Goal: Check status: Check status

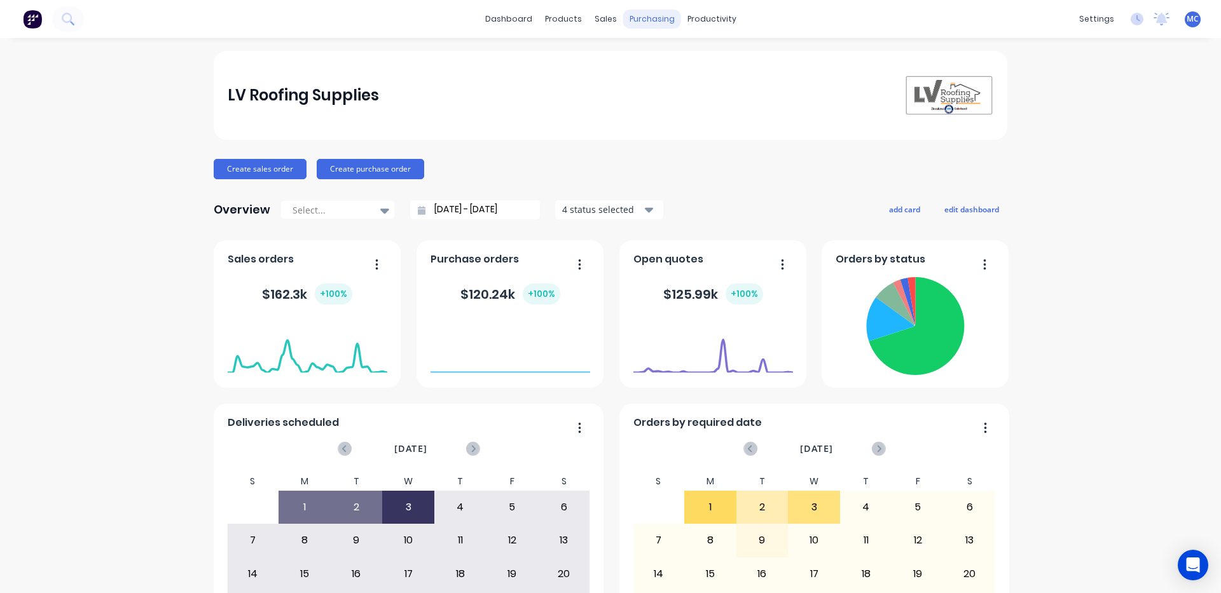
click at [636, 14] on div "purchasing" at bounding box center [652, 19] width 58 height 19
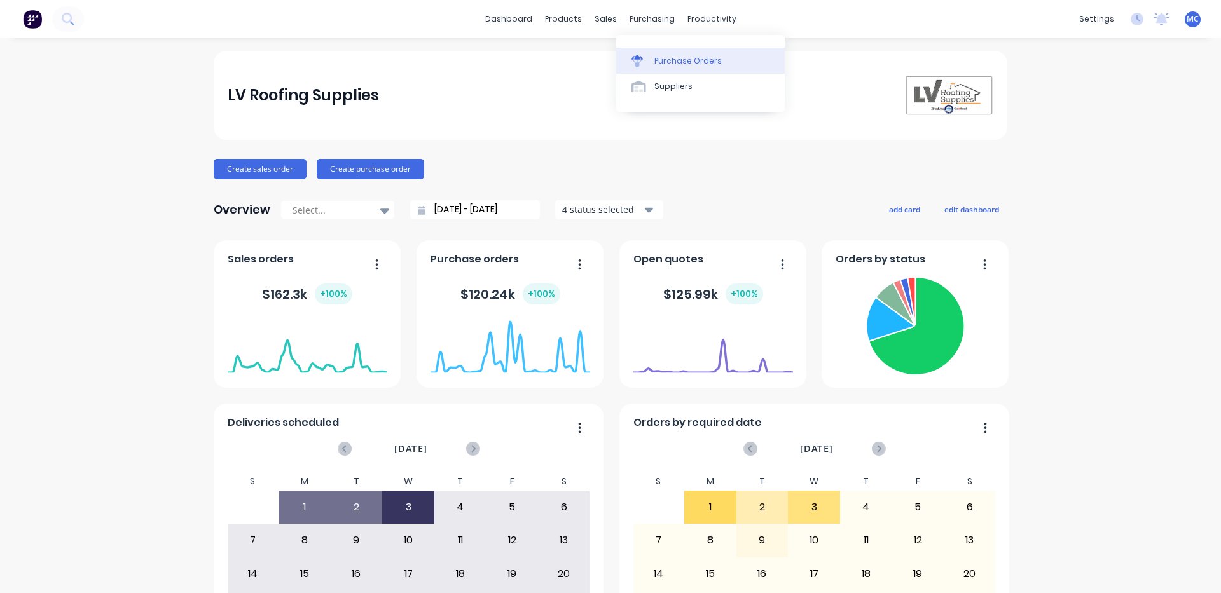
click at [709, 63] on div "Purchase Orders" at bounding box center [688, 60] width 67 height 11
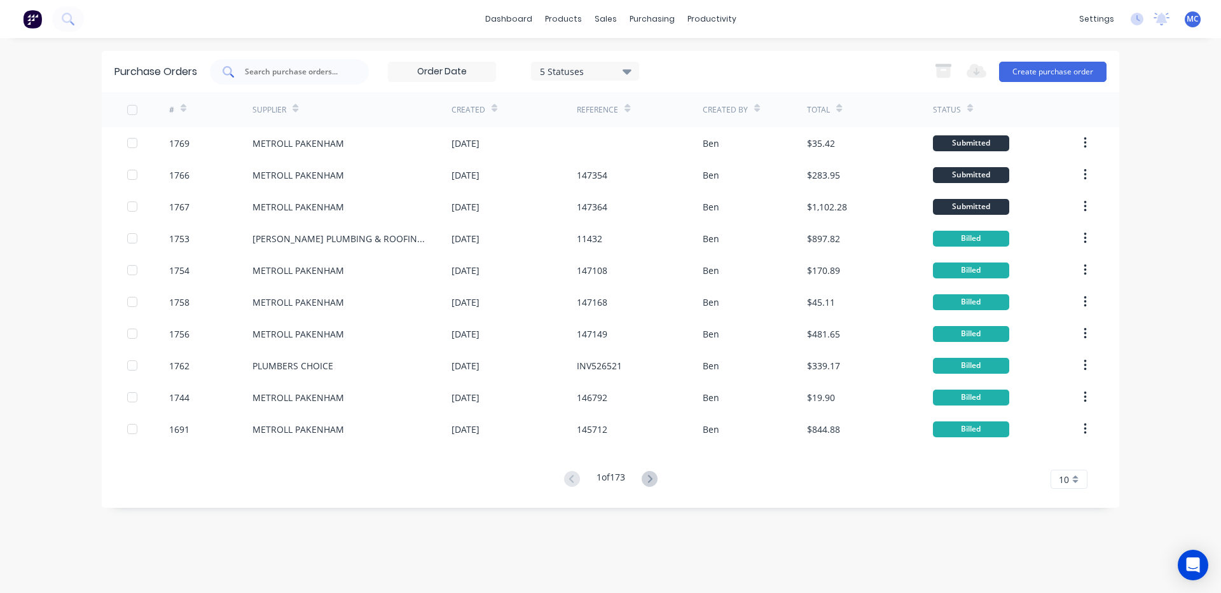
click at [306, 73] on input "text" at bounding box center [297, 72] width 106 height 13
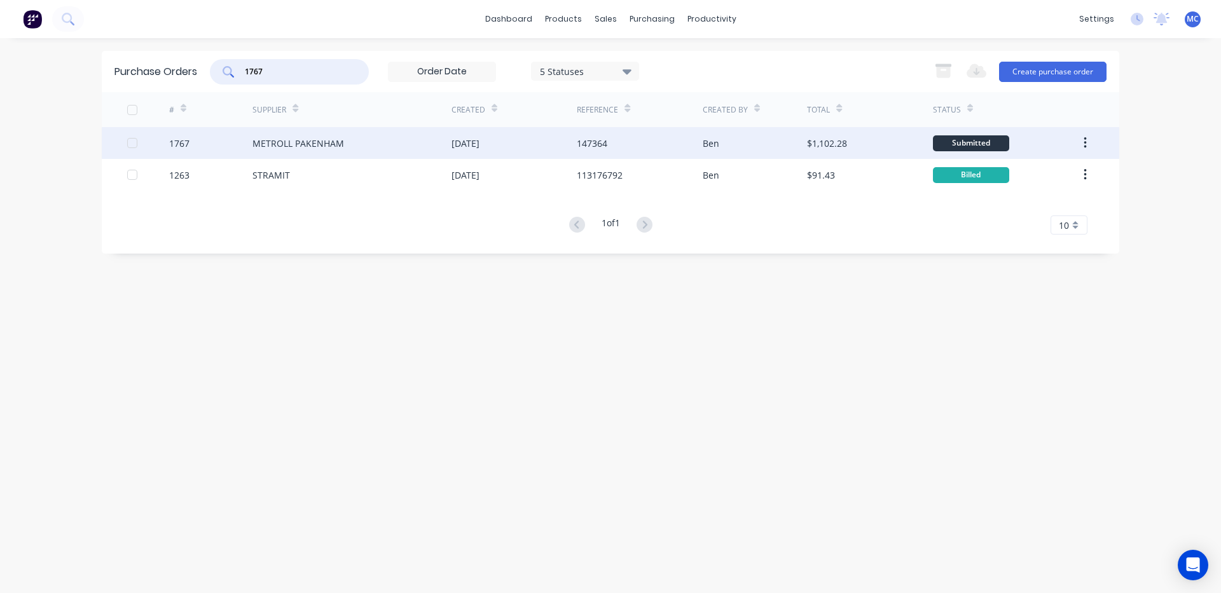
type input "1767"
click at [711, 146] on div "Ben" at bounding box center [711, 143] width 17 height 13
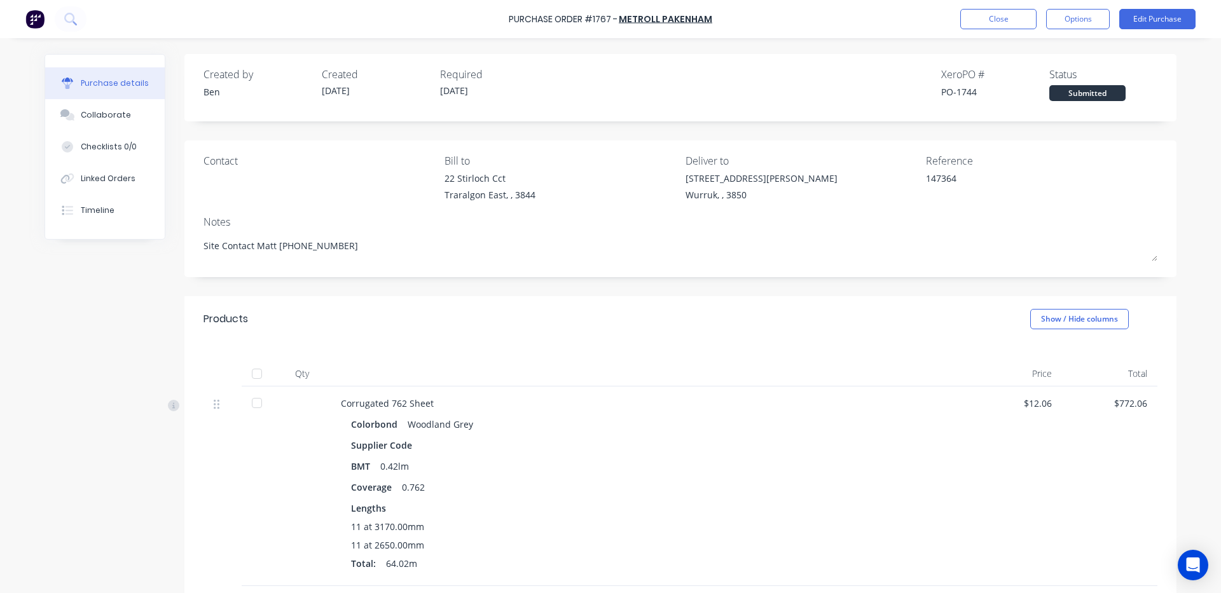
type textarea "x"
